Goal: Find specific page/section: Find specific page/section

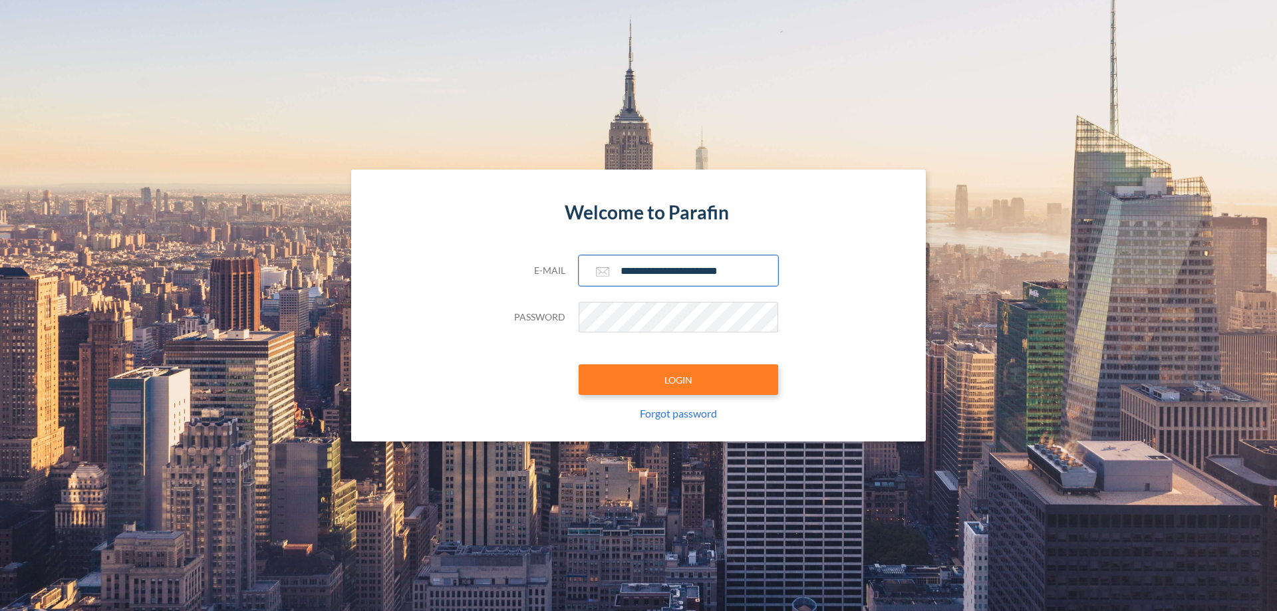
type input "**********"
click at [678, 380] on button "LOGIN" at bounding box center [679, 379] width 200 height 31
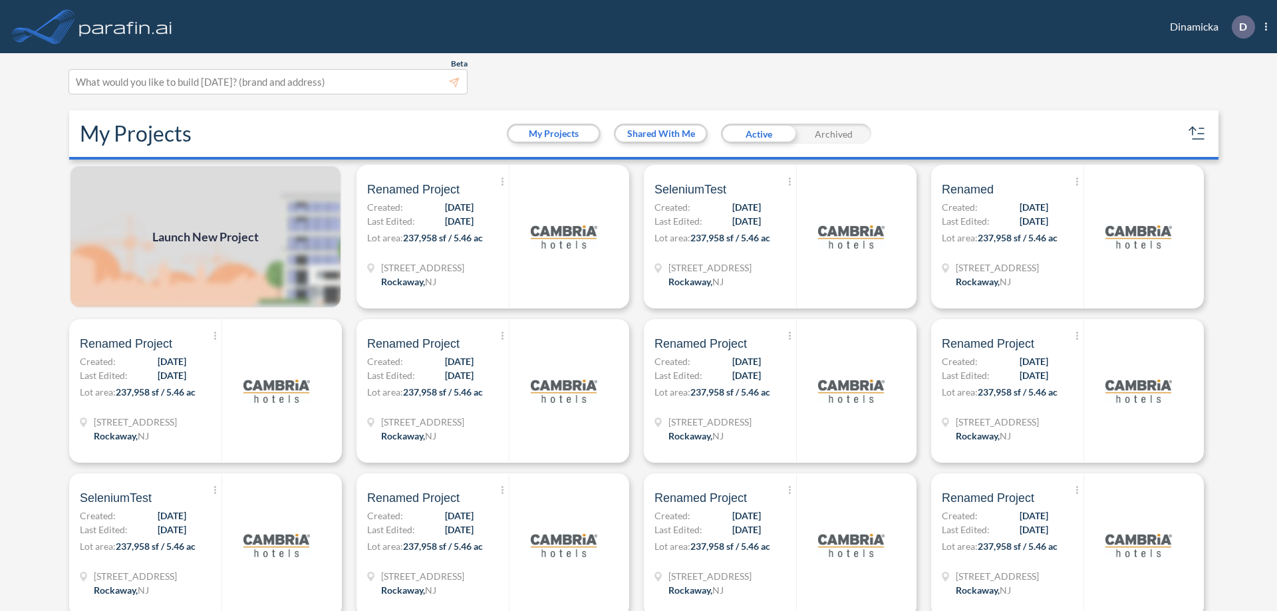
scroll to position [3, 0]
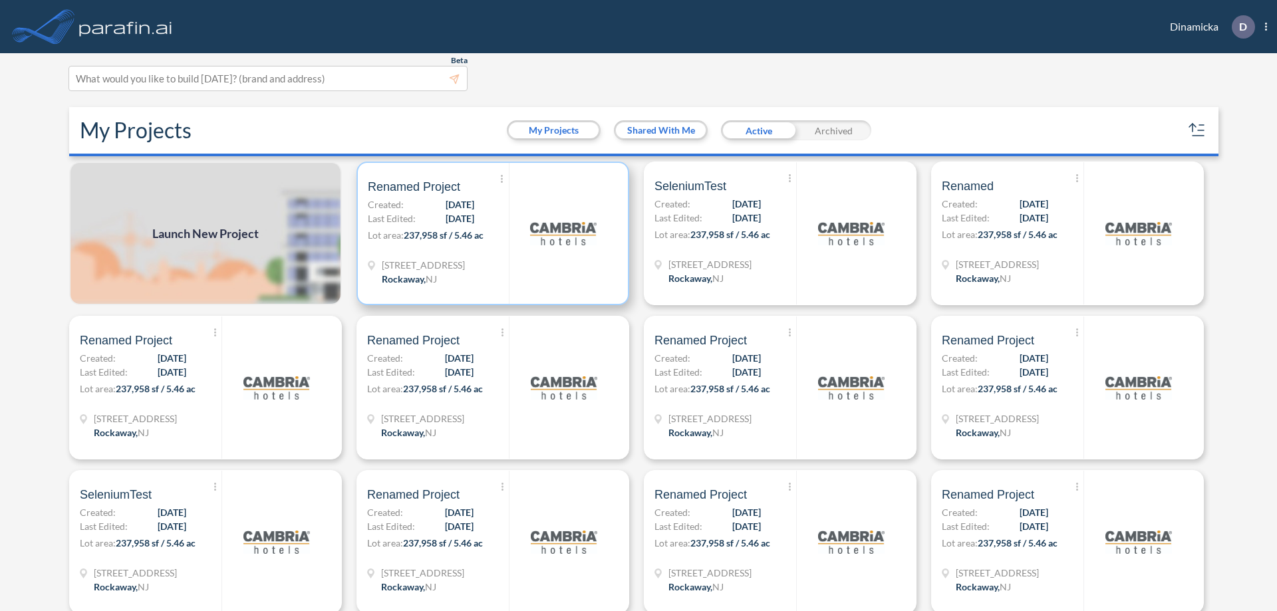
click at [490, 233] on p "Lot area: 237,958 sf / 5.46 ac" at bounding box center [438, 237] width 141 height 19
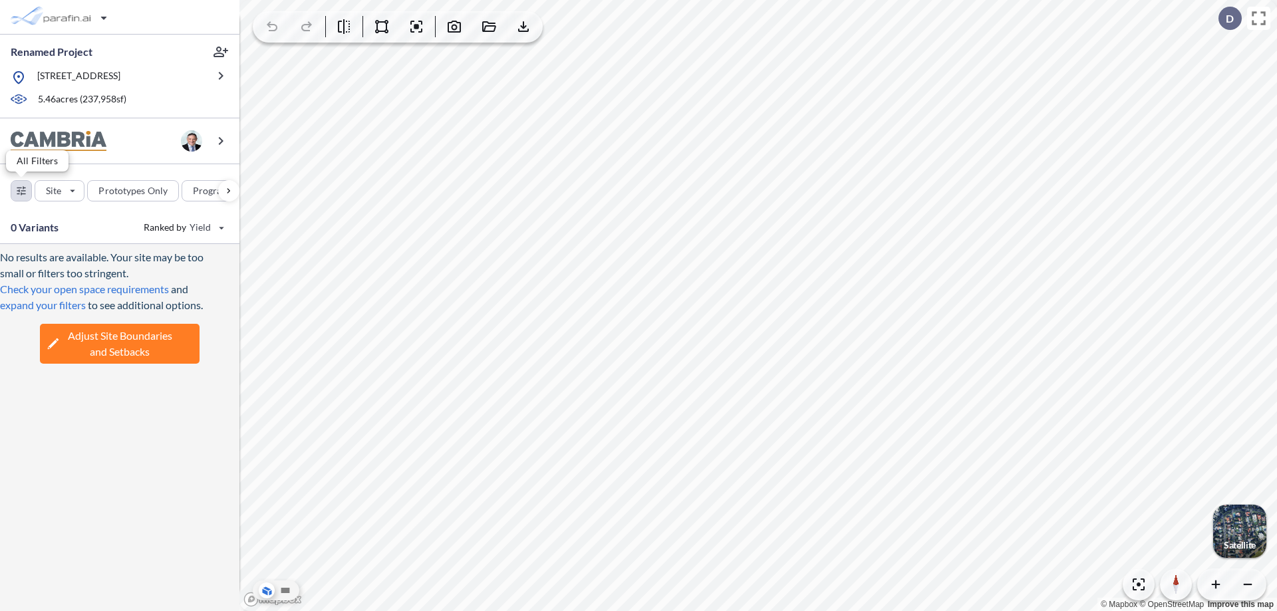
click at [21, 190] on div "button" at bounding box center [21, 191] width 20 height 20
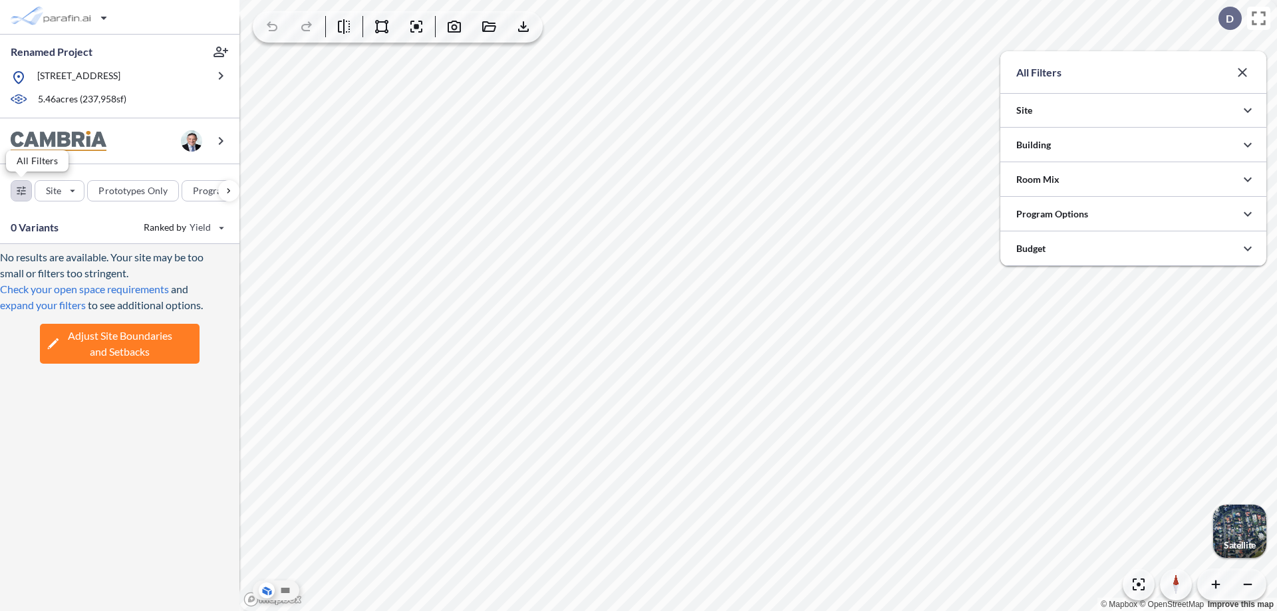
scroll to position [665123, 664857]
click at [1248, 145] on icon "button" at bounding box center [1248, 145] width 16 height 16
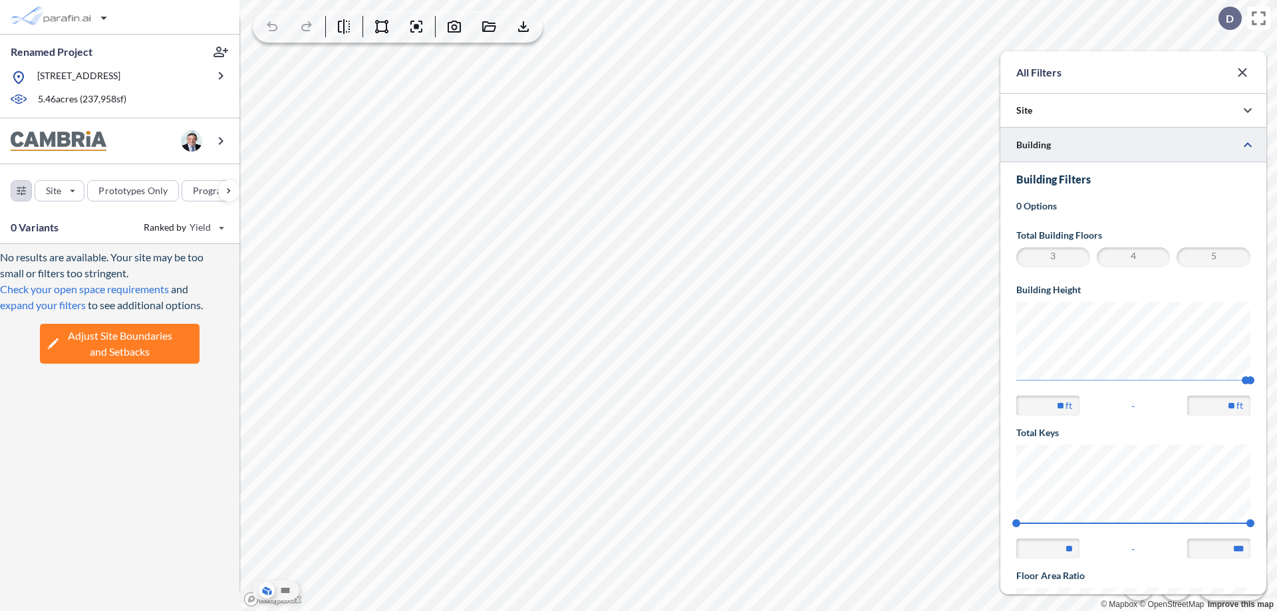
scroll to position [231, 0]
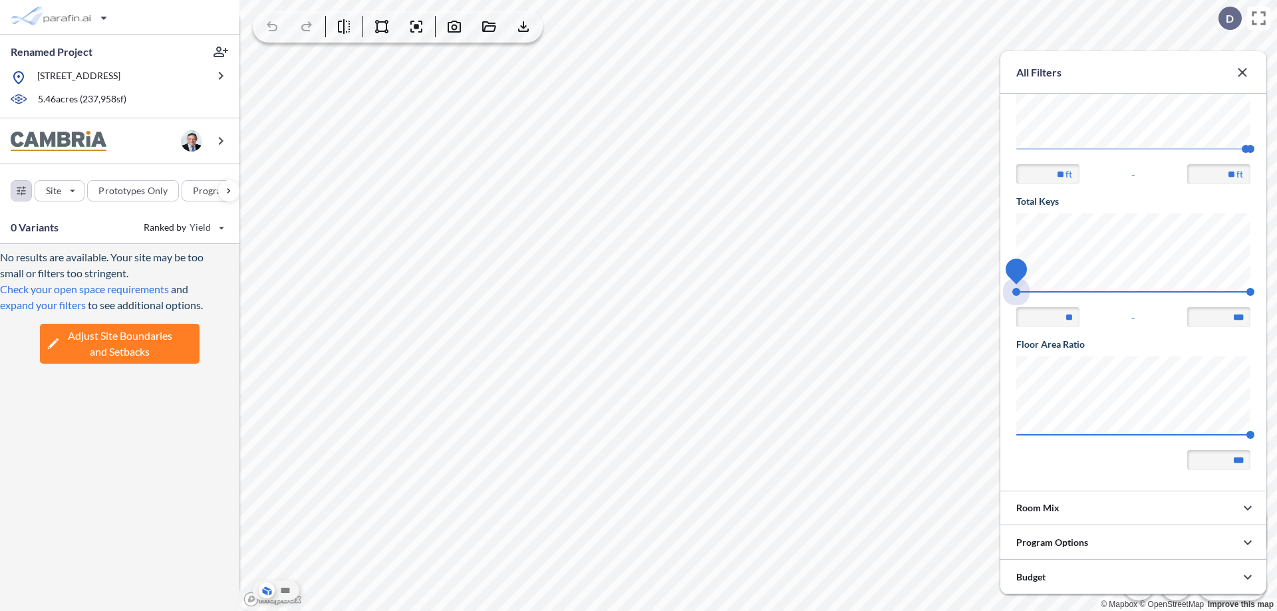
drag, startPoint x: 1016, startPoint y: 292, endPoint x: 1250, endPoint y: 292, distance: 234.1
click at [1250, 292] on span "74 140" at bounding box center [1133, 296] width 234 height 10
type input "***"
